Goal: Transaction & Acquisition: Purchase product/service

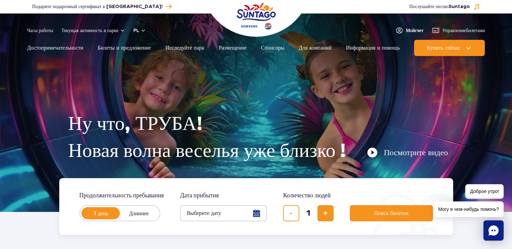
click at [409, 29] on font "Мой" at bounding box center [410, 30] width 9 height 5
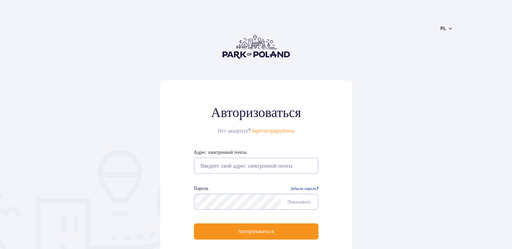
scroll to position [67, 0]
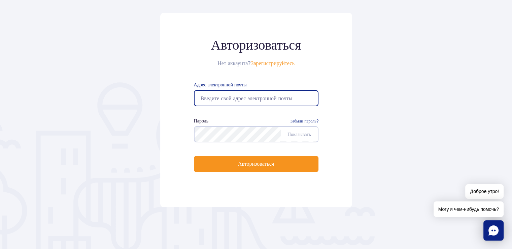
click at [218, 97] on input "email" at bounding box center [256, 98] width 125 height 16
type input "kevlaro2006@gmail.com"
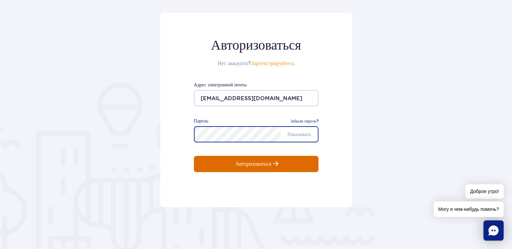
click at [247, 167] on button "Авторизоваться" at bounding box center [256, 164] width 125 height 16
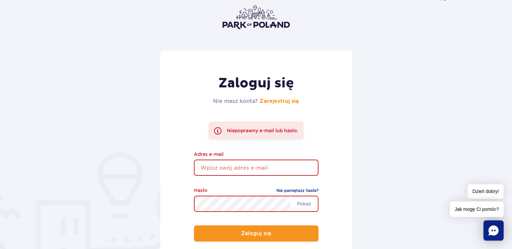
scroll to position [67, 0]
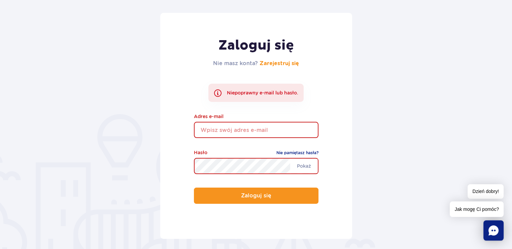
click at [199, 127] on input "email" at bounding box center [256, 130] width 125 height 16
type input "[EMAIL_ADDRESS][DOMAIN_NAME]"
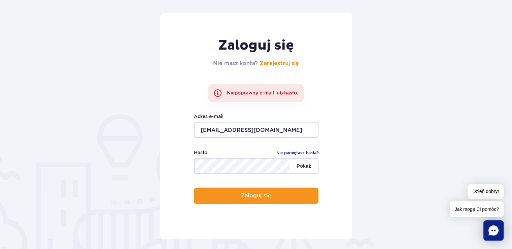
click at [298, 166] on span "Pokaż" at bounding box center [304, 166] width 28 height 14
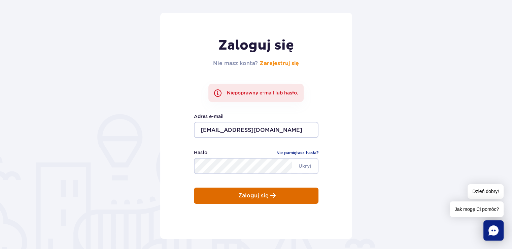
click at [248, 195] on p "Zaloguj się" at bounding box center [253, 195] width 30 height 6
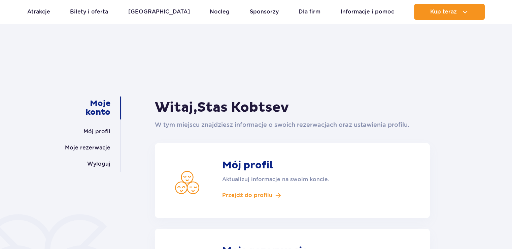
scroll to position [67, 0]
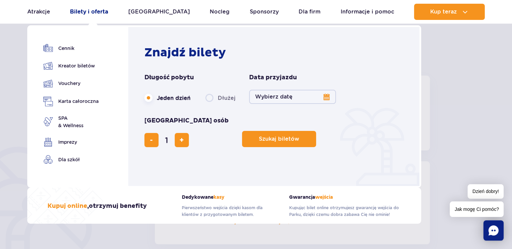
click at [96, 12] on link "Bilety i oferta" at bounding box center [89, 12] width 38 height 16
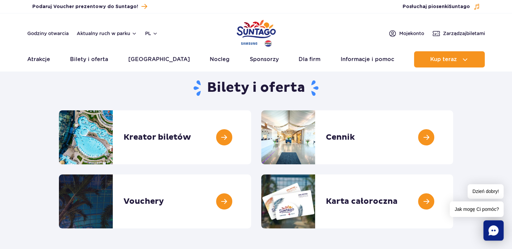
scroll to position [34, 0]
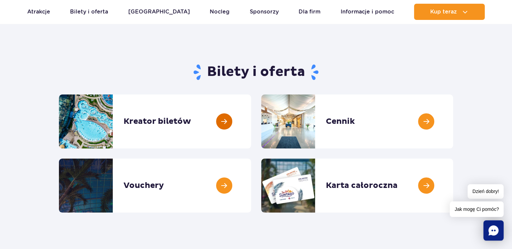
click at [251, 119] on link at bounding box center [251, 121] width 0 height 54
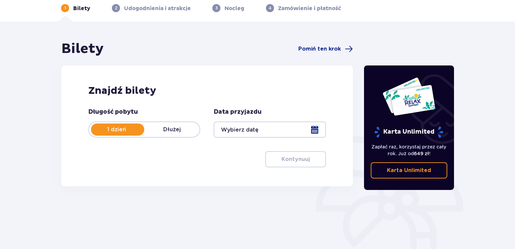
scroll to position [67, 0]
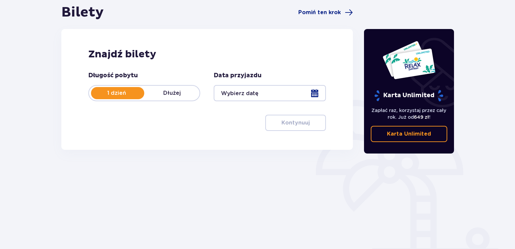
click at [172, 92] on p "Dłużej" at bounding box center [171, 92] width 55 height 7
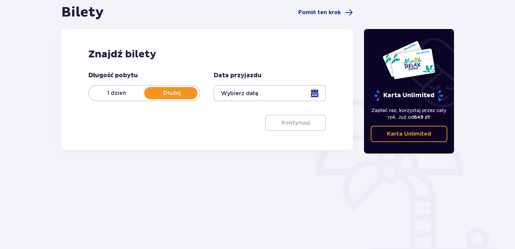
click at [172, 92] on p "Dłużej" at bounding box center [171, 92] width 55 height 7
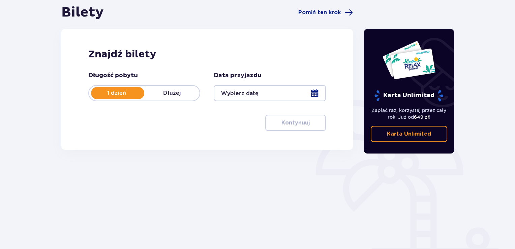
click at [317, 93] on div at bounding box center [270, 93] width 112 height 16
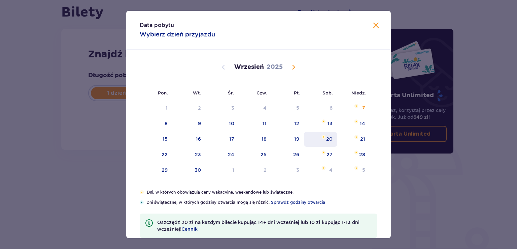
click at [328, 138] on div "20" at bounding box center [329, 138] width 6 height 7
type input "20.09.25"
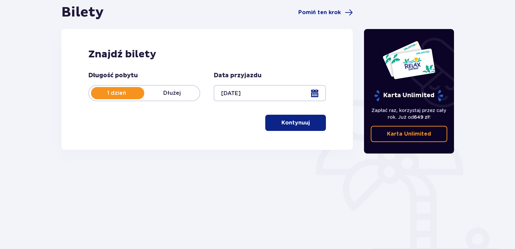
click at [300, 122] on p "Kontynuuj" at bounding box center [295, 122] width 28 height 7
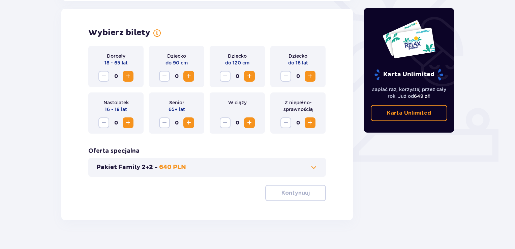
scroll to position [187, 0]
click at [129, 74] on span "Increase" at bounding box center [128, 75] width 8 height 8
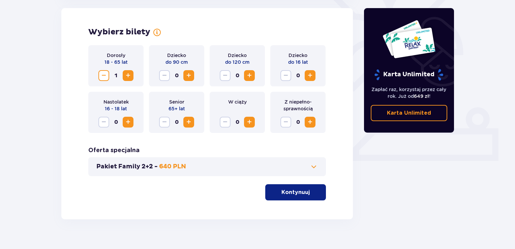
click at [128, 74] on span "Increase" at bounding box center [128, 75] width 8 height 8
click at [294, 193] on p "Kontynuuj" at bounding box center [295, 191] width 28 height 7
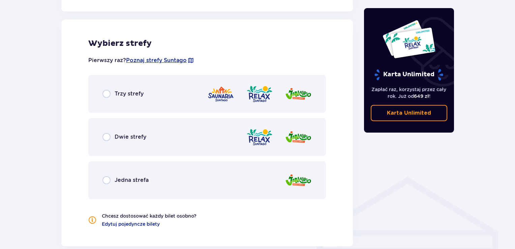
scroll to position [374, 0]
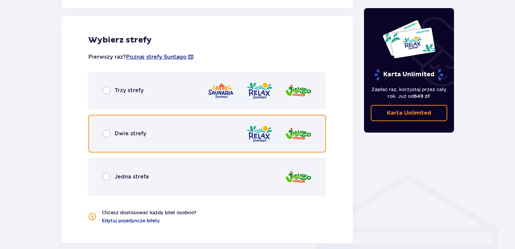
click at [104, 131] on input "radio" at bounding box center [106, 133] width 8 height 8
radio input "true"
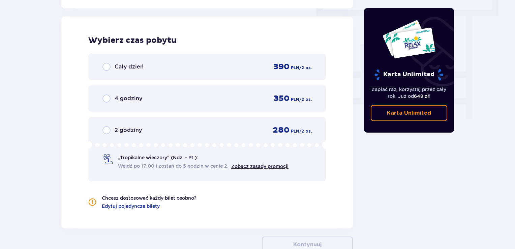
scroll to position [608, 0]
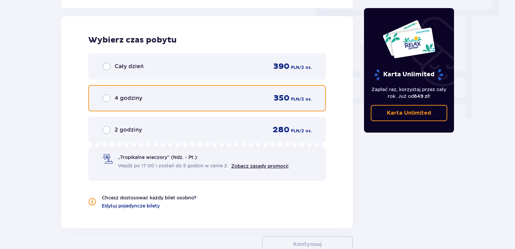
click at [107, 98] on input "radio" at bounding box center [106, 98] width 8 height 8
radio input "true"
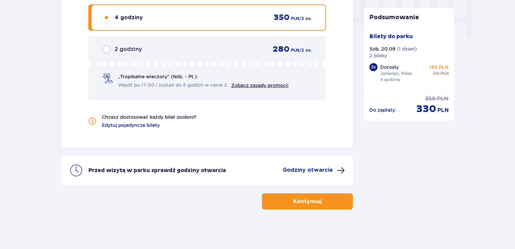
scroll to position [689, 0]
click at [300, 199] on p "Kontynuuj" at bounding box center [307, 200] width 28 height 7
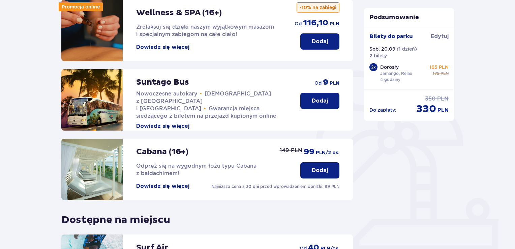
scroll to position [101, 0]
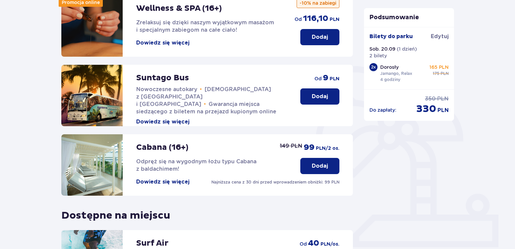
click at [314, 99] on p "Dodaj" at bounding box center [320, 96] width 16 height 7
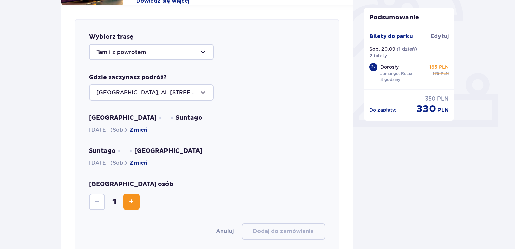
scroll to position [232, 0]
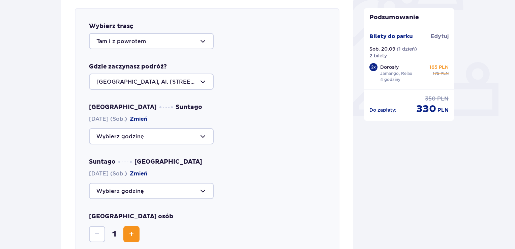
click at [201, 135] on div at bounding box center [151, 136] width 125 height 16
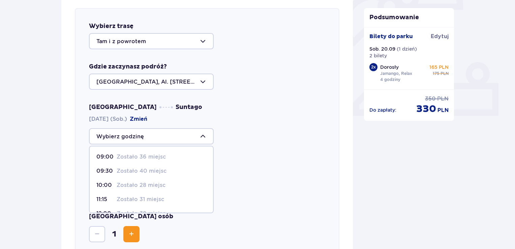
scroll to position [34, 0]
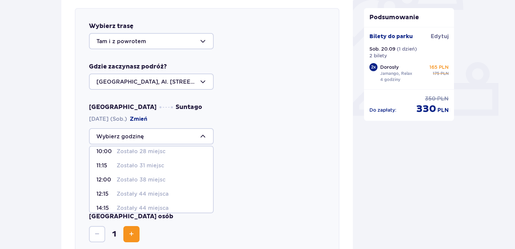
click at [104, 178] on p "12:00" at bounding box center [105, 179] width 18 height 7
type input "12:00"
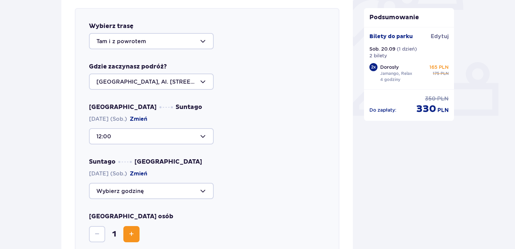
click at [203, 190] on div at bounding box center [151, 191] width 125 height 16
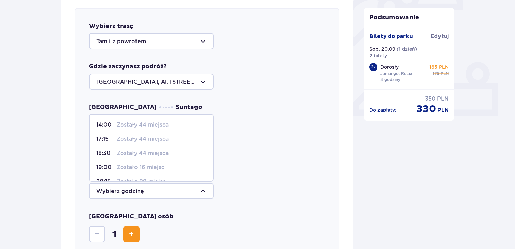
scroll to position [0, 0]
click at [266, 137] on div "12:00" at bounding box center [207, 136] width 236 height 16
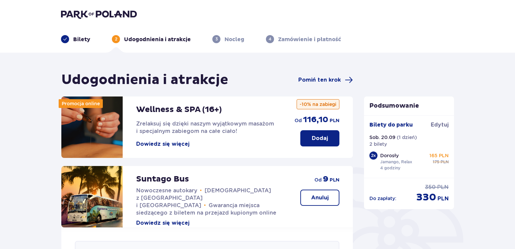
click at [82, 40] on p "Bilety" at bounding box center [81, 39] width 17 height 7
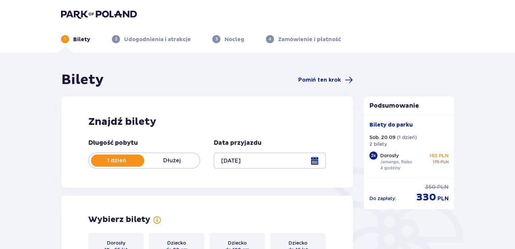
type input "20.09.25"
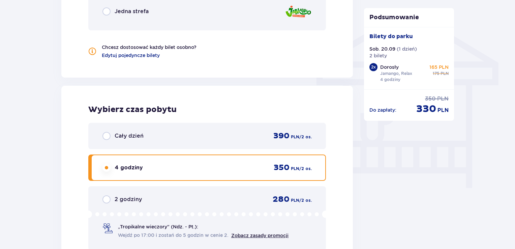
scroll to position [606, 0]
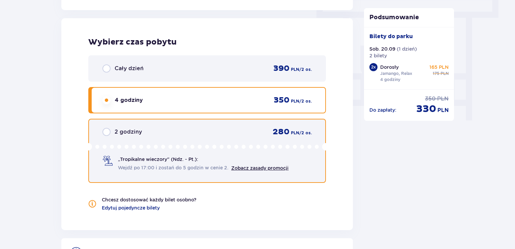
click at [106, 131] on input "radio" at bounding box center [106, 132] width 8 height 8
radio input "true"
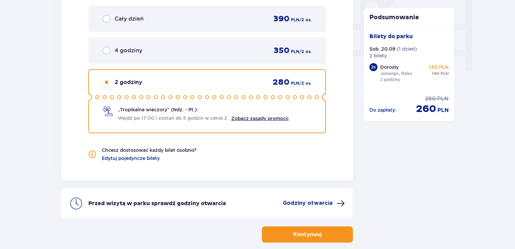
scroll to position [656, 0]
click at [296, 235] on p "Kontynuuj" at bounding box center [307, 234] width 28 height 7
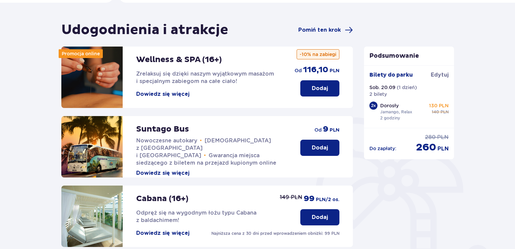
scroll to position [34, 0]
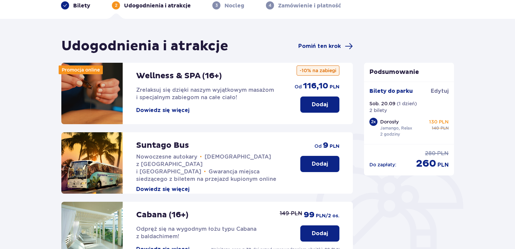
click at [311, 165] on button "Dodaj" at bounding box center [319, 164] width 39 height 16
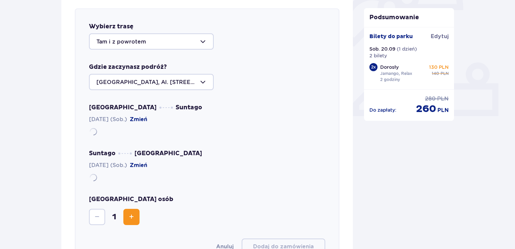
scroll to position [232, 0]
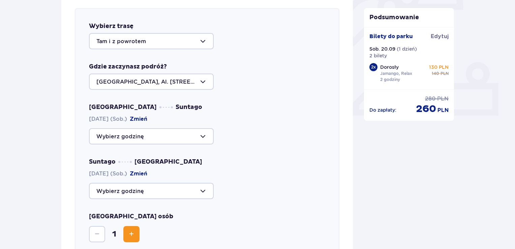
click at [203, 135] on div at bounding box center [151, 136] width 125 height 16
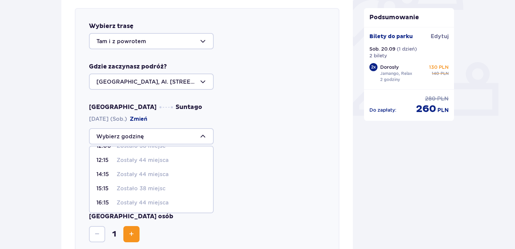
scroll to position [68, 0]
click at [108, 198] on p "16:15" at bounding box center [105, 201] width 18 height 7
type input "16:15"
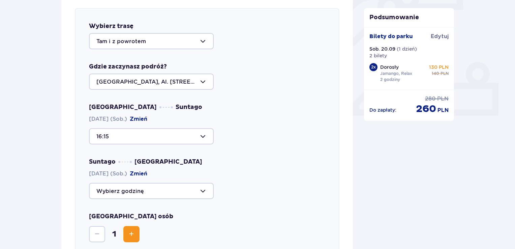
click at [202, 188] on div at bounding box center [151, 191] width 125 height 16
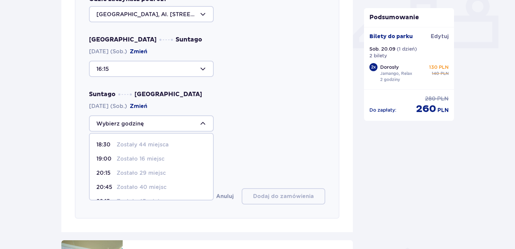
scroll to position [25, 0]
click at [103, 174] on p "20:45" at bounding box center [105, 174] width 18 height 7
type input "20:45"
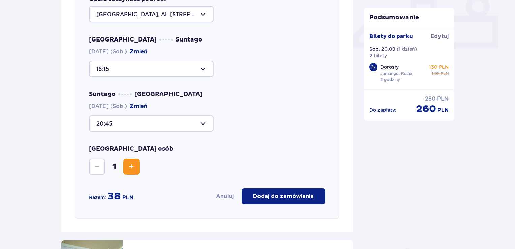
click at [124, 167] on button "Increase" at bounding box center [131, 166] width 16 height 16
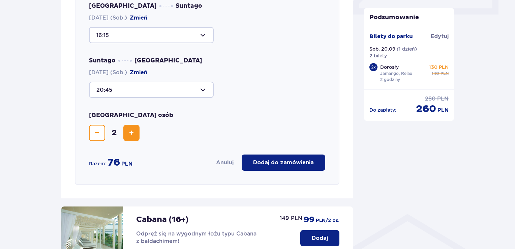
scroll to position [367, 0]
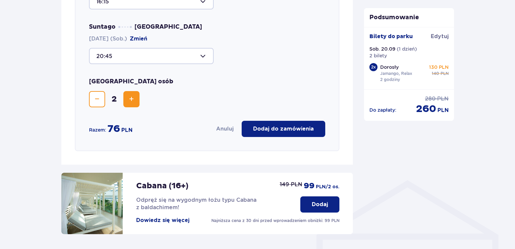
click at [262, 129] on p "Dodaj do zamówienia" at bounding box center [283, 128] width 61 height 7
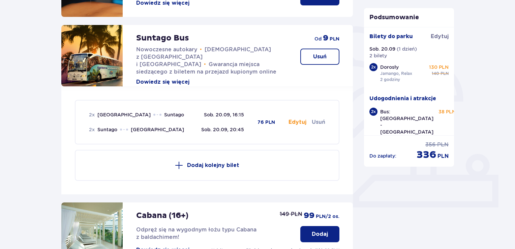
scroll to position [165, 0]
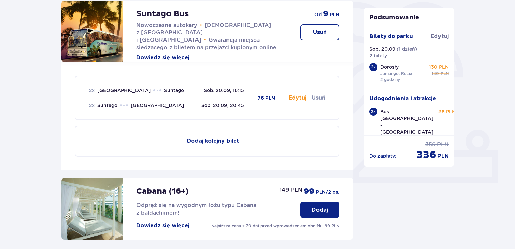
click at [377, 51] on p "Sob. 20.09" at bounding box center [382, 48] width 26 height 7
click at [388, 35] on p "Bilety do parku" at bounding box center [390, 36] width 43 height 7
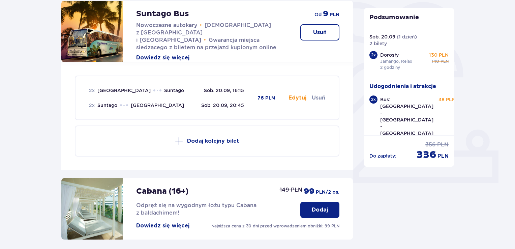
click at [416, 57] on div "Dorosły Jamango, Relax 2 godziny 130 PLN 140 PLN" at bounding box center [414, 61] width 69 height 19
click at [372, 56] on div "2 x" at bounding box center [373, 55] width 8 height 8
click at [389, 53] on p "Dorosły" at bounding box center [389, 55] width 19 height 7
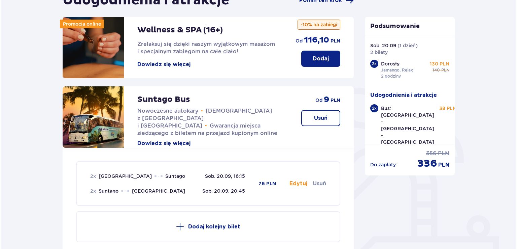
scroll to position [0, 0]
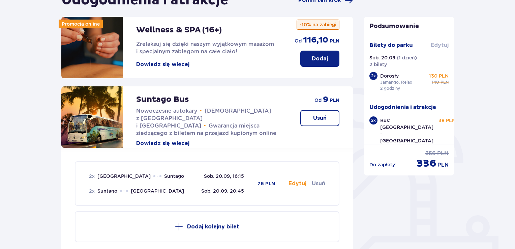
click at [437, 45] on span "Edytuj" at bounding box center [440, 44] width 18 height 7
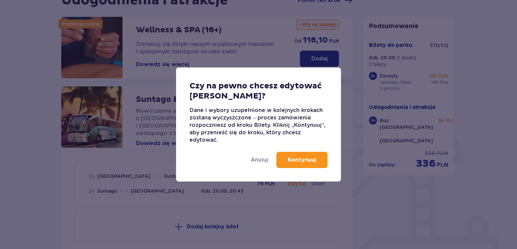
click at [310, 160] on p "Kontynuuj" at bounding box center [302, 159] width 28 height 7
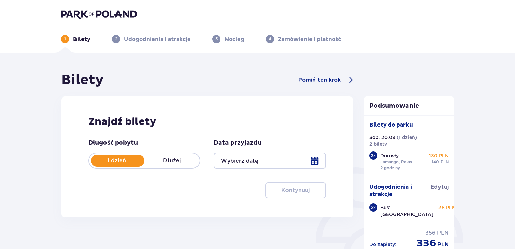
type input "20.09.25"
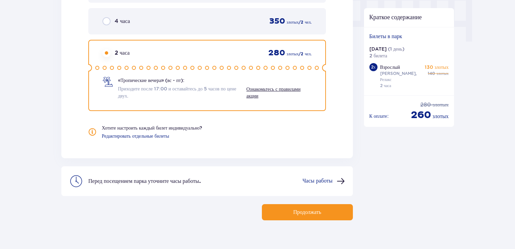
scroll to position [696, 0]
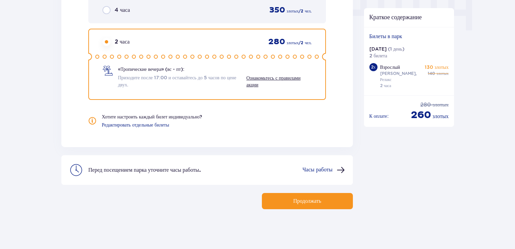
click at [299, 205] on button "Продолжать" at bounding box center [307, 201] width 91 height 16
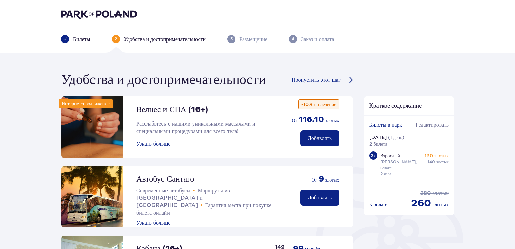
scroll to position [34, 0]
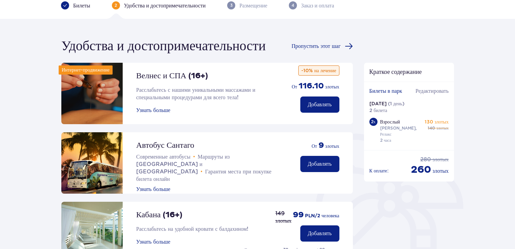
click at [321, 166] on font "Добавлять" at bounding box center [320, 163] width 24 height 5
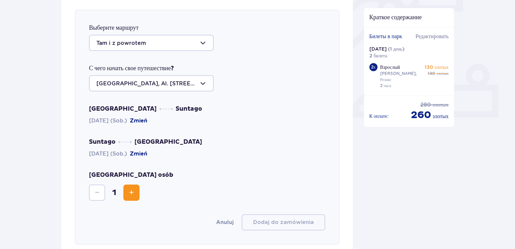
scroll to position [232, 0]
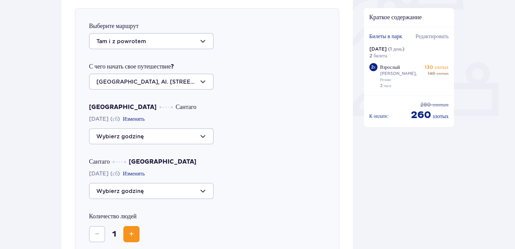
click at [201, 137] on div at bounding box center [151, 136] width 125 height 16
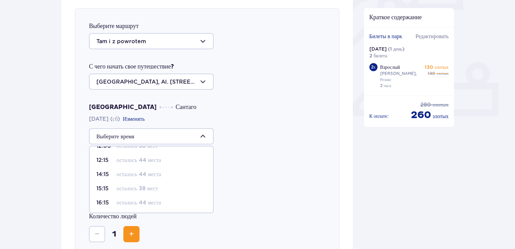
scroll to position [68, 0]
click at [145, 201] on font "осталось 44 места" at bounding box center [139, 202] width 44 height 6
type input "16:15"
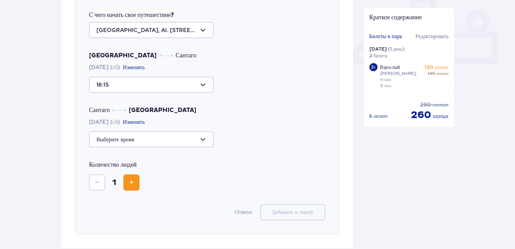
scroll to position [300, 0]
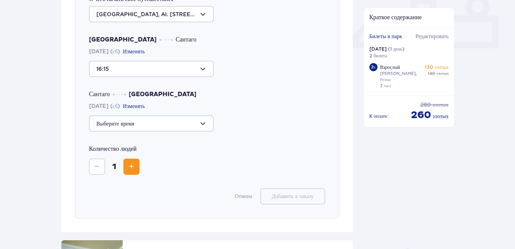
click at [200, 123] on div at bounding box center [151, 123] width 125 height 16
click at [101, 187] on font "22:15" at bounding box center [102, 189] width 13 height 6
type input "22:15"
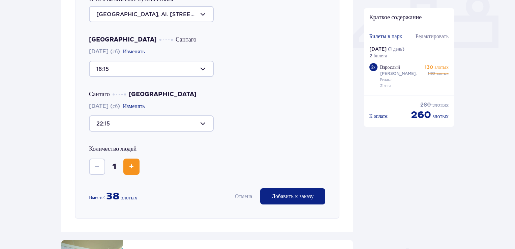
click at [290, 199] on font "Добавить к заказу" at bounding box center [293, 195] width 42 height 7
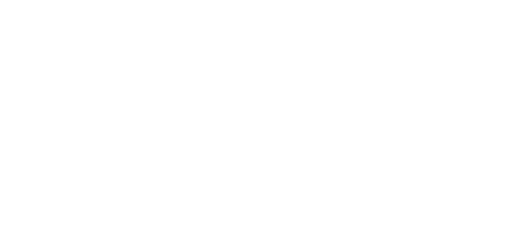
scroll to position [0, 0]
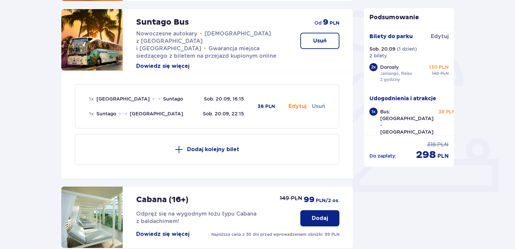
scroll to position [168, 0]
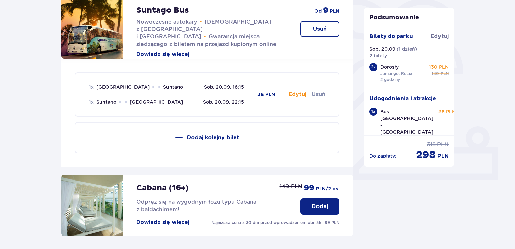
click at [375, 111] on div "1 x" at bounding box center [373, 111] width 8 height 8
click at [299, 94] on button "Edytuj" at bounding box center [297, 94] width 18 height 7
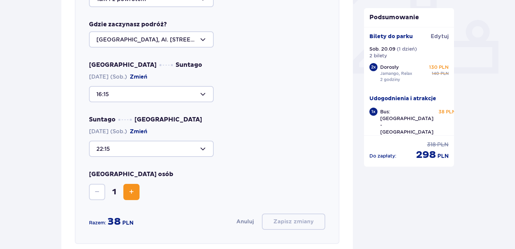
scroll to position [300, 0]
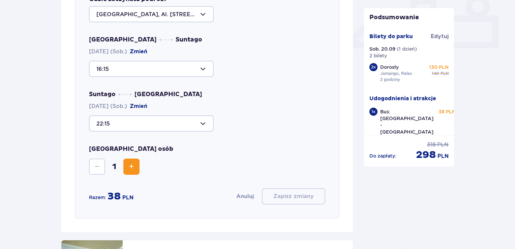
click at [130, 165] on span "Increase" at bounding box center [131, 166] width 8 height 8
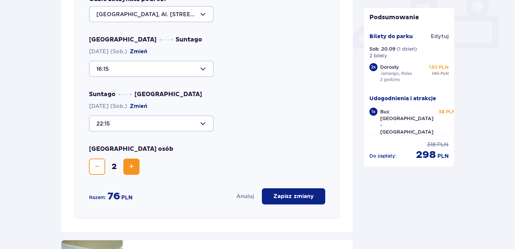
click at [292, 201] on button "Zapisz zmiany" at bounding box center [293, 196] width 63 height 16
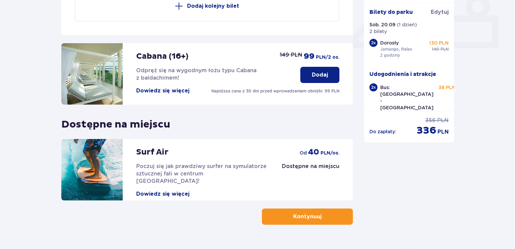
click at [287, 217] on button "Kontynuuj" at bounding box center [307, 216] width 91 height 16
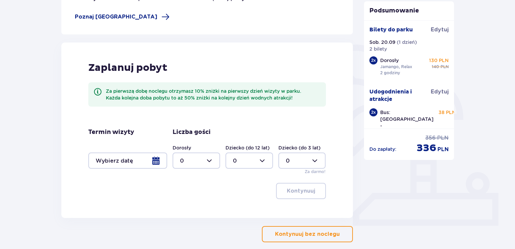
scroll to position [156, 0]
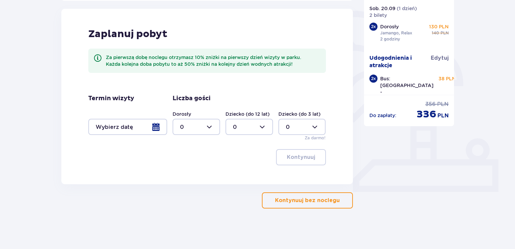
click at [308, 202] on p "Kontynuuj bez noclegu" at bounding box center [307, 199] width 65 height 7
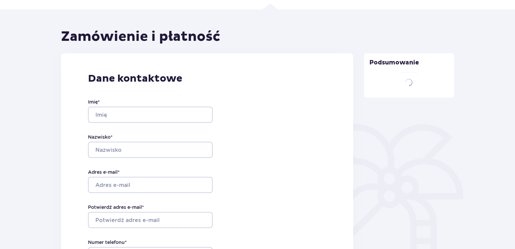
type input "Stas"
type input "Kobtsev"
type input "[EMAIL_ADDRESS][DOMAIN_NAME]"
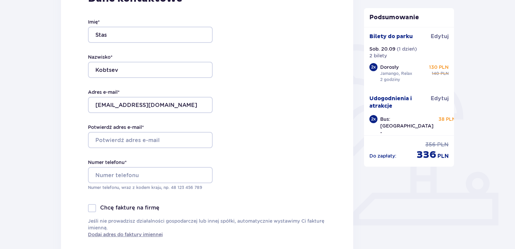
scroll to position [135, 0]
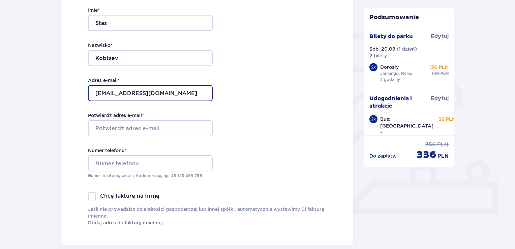
drag, startPoint x: 174, startPoint y: 92, endPoint x: 81, endPoint y: 84, distance: 94.0
click at [81, 84] on div "Dane kontaktowe Imię * Stas Nazwisko * Kobtsev Adres e-mail * kevlaro2006@gmail…" at bounding box center [207, 103] width 292 height 283
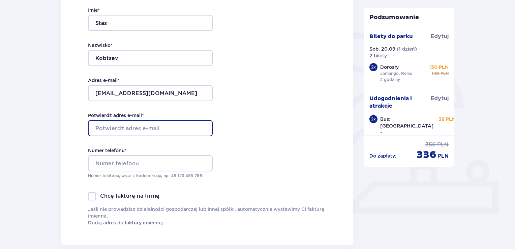
click at [118, 126] on input "Potwierdź adres e-mail *" at bounding box center [150, 128] width 125 height 16
paste input "[EMAIL_ADDRESS][DOMAIN_NAME]"
type input "[EMAIL_ADDRESS][DOMAIN_NAME]"
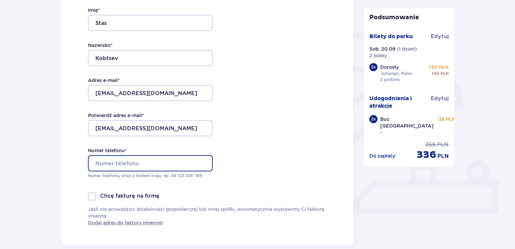
click at [117, 161] on input "Numer telefonu *" at bounding box center [150, 163] width 125 height 16
click at [132, 158] on input "+" at bounding box center [150, 163] width 125 height 16
click at [130, 163] on input "+" at bounding box center [150, 163] width 125 height 16
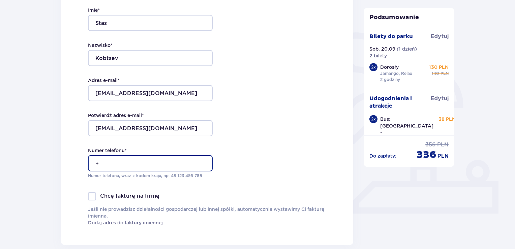
click at [115, 162] on input "+" at bounding box center [150, 163] width 125 height 16
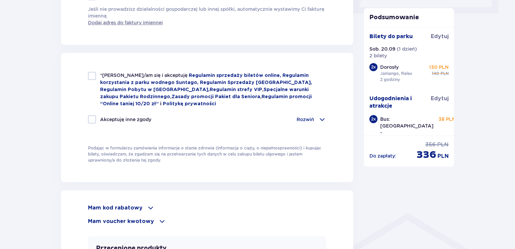
scroll to position [337, 0]
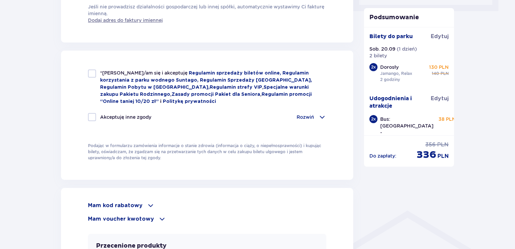
type input "+48739051410"
click at [92, 74] on div at bounding box center [92, 73] width 8 height 8
checkbox input "true"
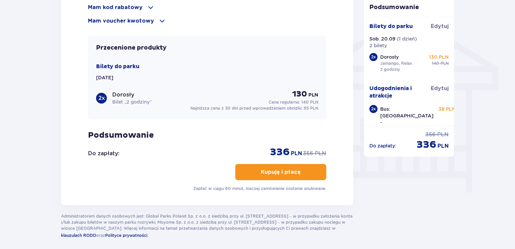
scroll to position [539, 0]
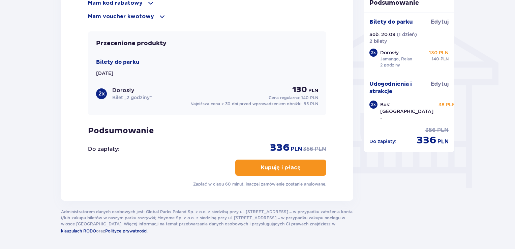
click at [294, 166] on p "Kupuję i płacę" at bounding box center [281, 167] width 40 height 7
